Goal: Transaction & Acquisition: Subscribe to service/newsletter

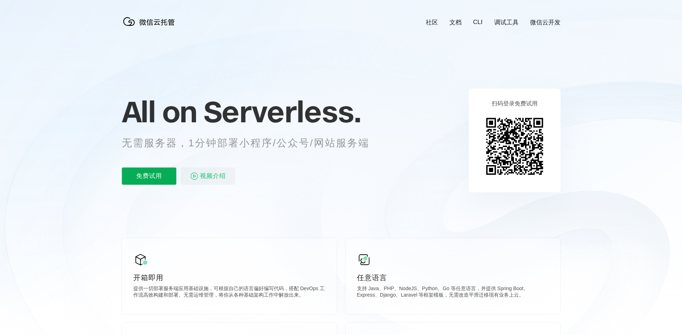
scroll to position [0, 1274]
click at [212, 172] on span "视频介绍" at bounding box center [213, 175] width 26 height 17
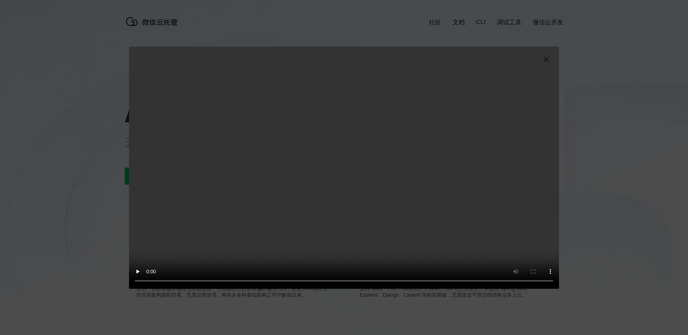
click at [546, 62] on img at bounding box center [546, 59] width 9 height 9
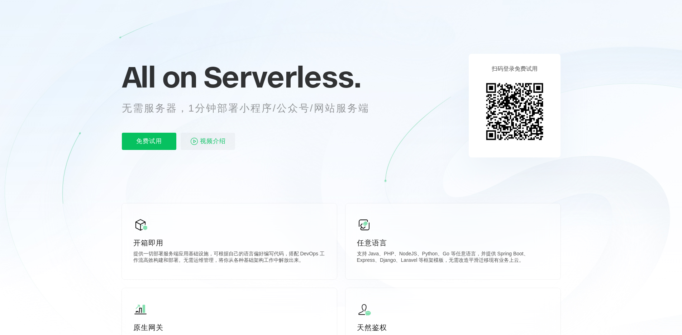
scroll to position [36, 0]
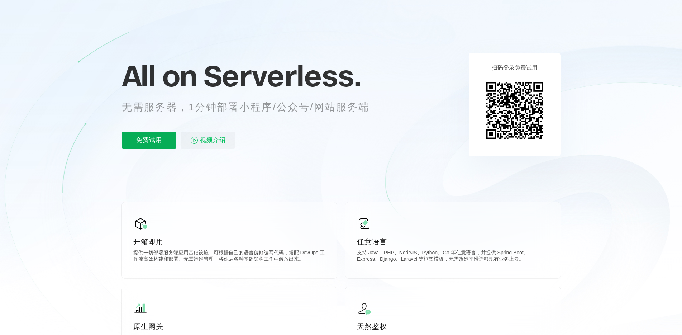
click at [146, 141] on p "免费试用" at bounding box center [149, 140] width 54 height 17
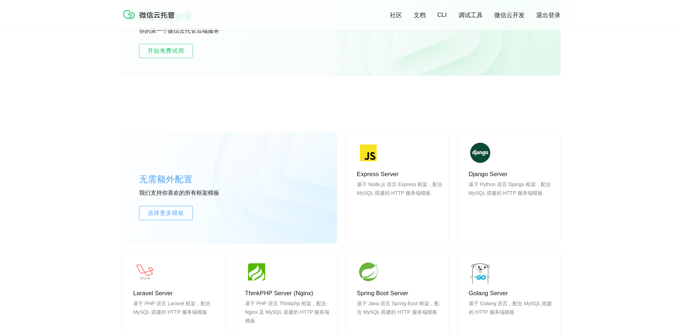
scroll to position [502, 0]
click at [178, 48] on span "开始免费试用" at bounding box center [165, 50] width 53 height 9
